Goal: Transaction & Acquisition: Subscribe to service/newsletter

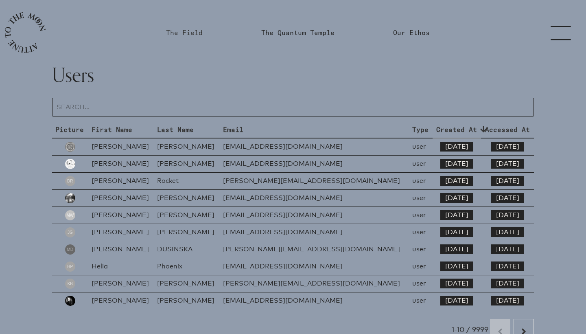
click at [191, 31] on link "The Field" at bounding box center [184, 33] width 37 height 10
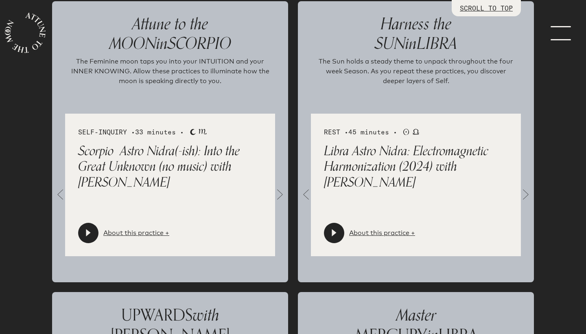
scroll to position [922, 0]
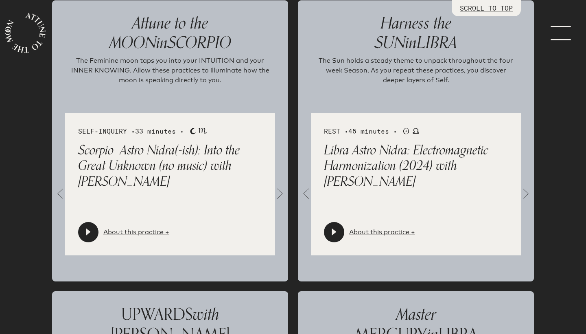
click at [307, 193] on span at bounding box center [306, 194] width 16 height 16
click at [391, 233] on link "About this practice +" at bounding box center [382, 232] width 66 height 10
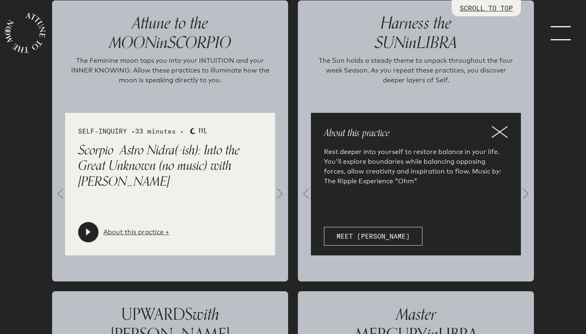
click at [310, 193] on span at bounding box center [306, 194] width 16 height 16
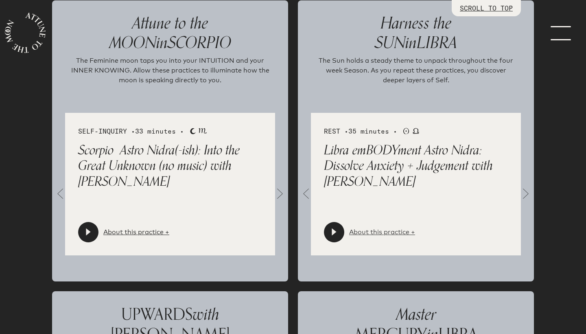
click at [376, 233] on link "About this practice +" at bounding box center [382, 232] width 66 height 10
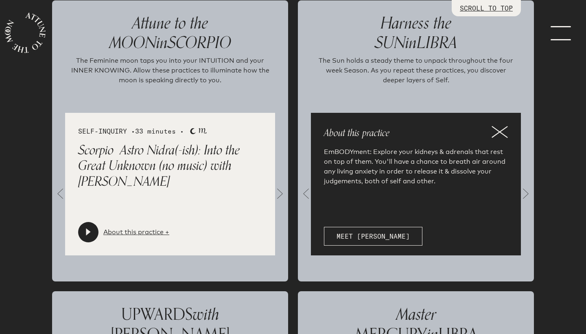
click at [506, 132] on icon at bounding box center [500, 132] width 16 height 12
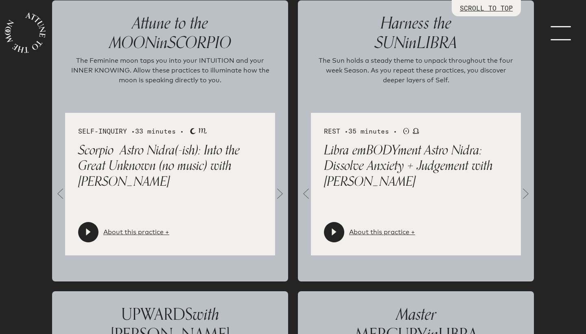
click at [305, 193] on span at bounding box center [306, 194] width 16 height 16
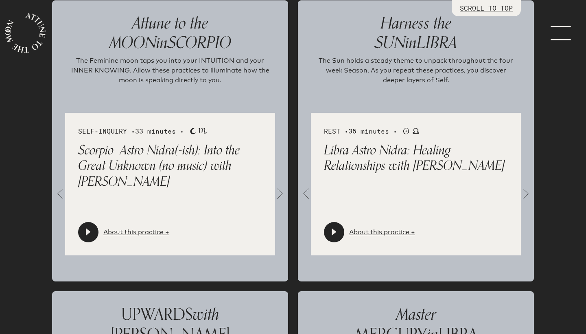
click at [305, 193] on span at bounding box center [306, 194] width 16 height 16
click at [363, 233] on link "About this practice +" at bounding box center [382, 232] width 66 height 10
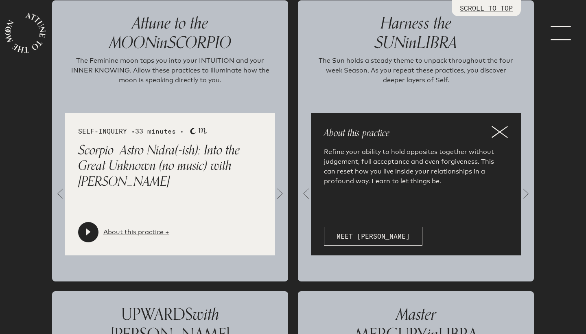
click at [498, 130] on icon at bounding box center [499, 132] width 15 height 11
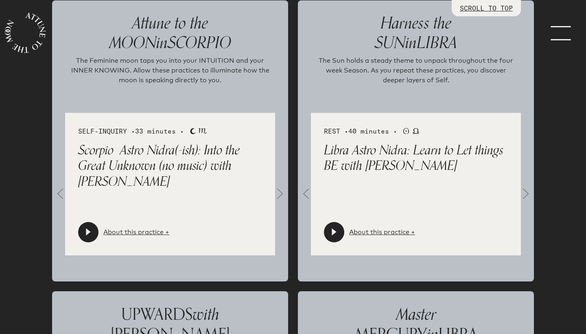
click at [333, 233] on icon at bounding box center [334, 231] width 4 height 7
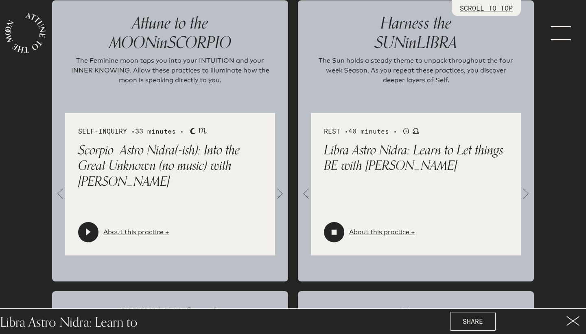
click at [306, 193] on span at bounding box center [306, 194] width 16 height 16
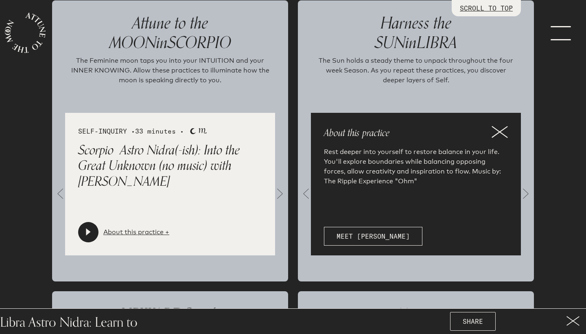
click at [496, 133] on icon at bounding box center [500, 132] width 16 height 12
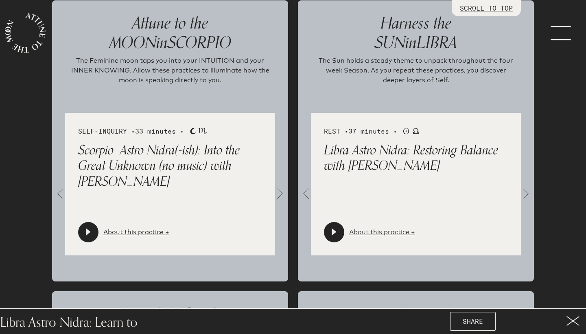
click at [368, 230] on link "About this practice +" at bounding box center [382, 232] width 66 height 10
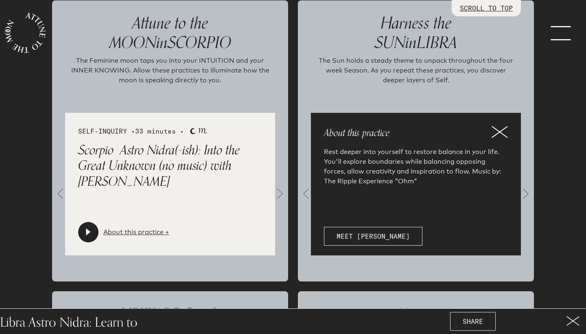
click at [501, 132] on icon at bounding box center [499, 132] width 15 height 11
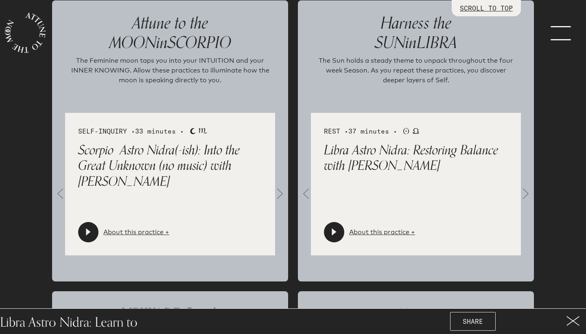
click at [558, 36] on link "menu" at bounding box center [566, 32] width 41 height 65
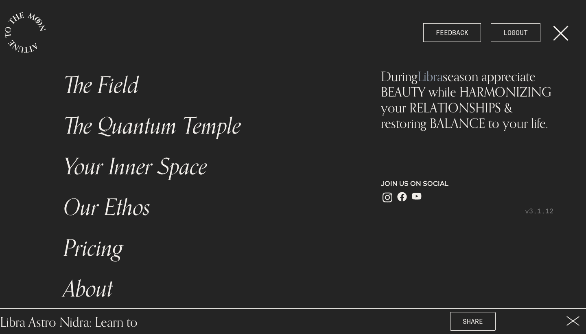
scroll to position [0, 0]
click at [109, 247] on link "Pricing" at bounding box center [205, 248] width 293 height 41
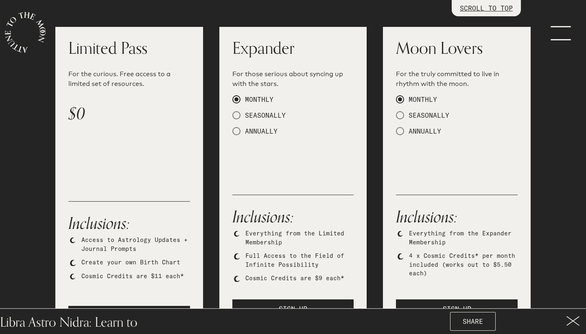
scroll to position [181, 0]
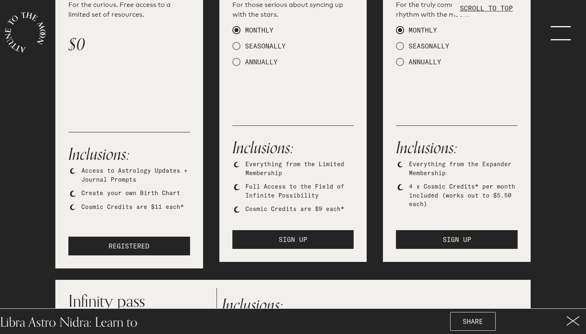
click at [277, 236] on button "SIGN UP" at bounding box center [294, 239] width 122 height 19
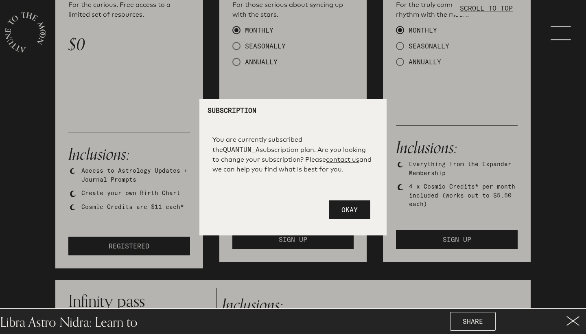
click at [348, 208] on span "Okay" at bounding box center [350, 210] width 16 height 8
